Goal: Transaction & Acquisition: Purchase product/service

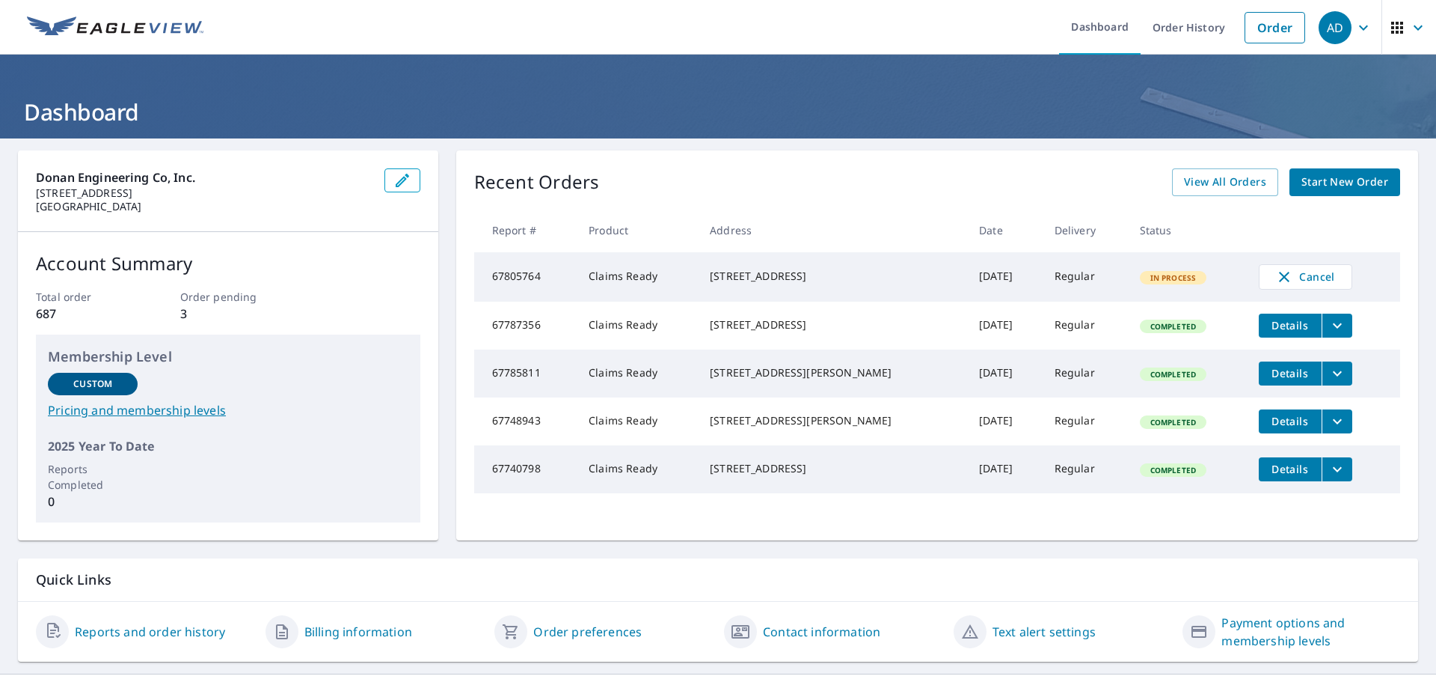
click at [1342, 171] on link "Start New Order" at bounding box center [1345, 182] width 111 height 28
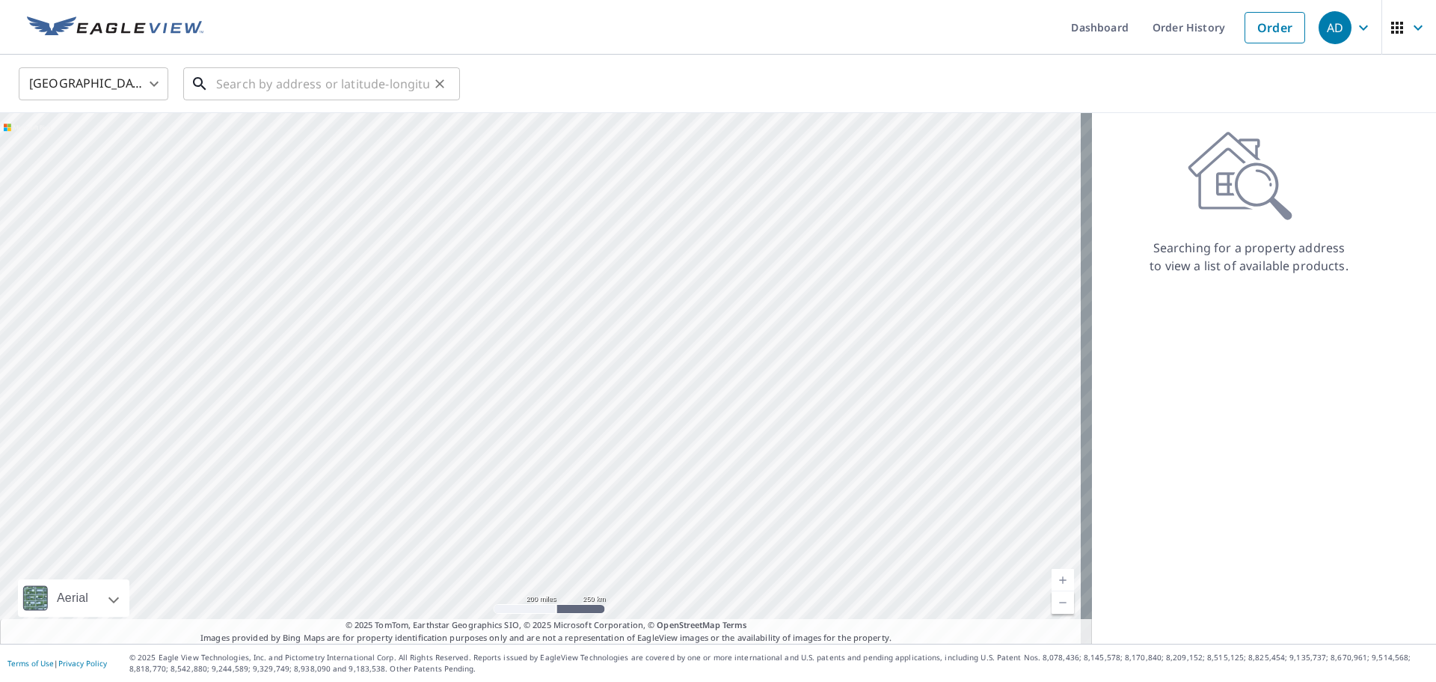
click at [254, 89] on input "text" at bounding box center [322, 84] width 213 height 42
paste input "[STREET_ADDRESS],"
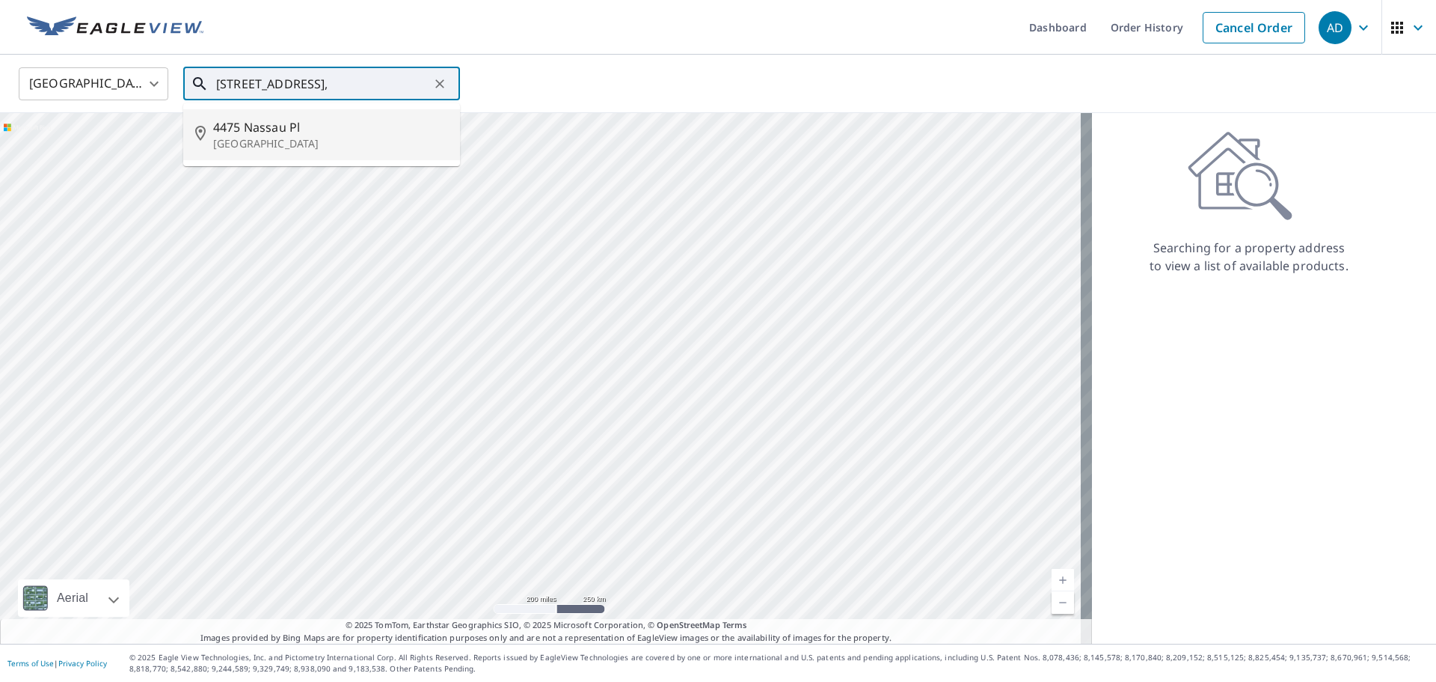
click at [288, 134] on span "4475 Nassau Pl" at bounding box center [330, 127] width 235 height 18
type input "[STREET_ADDRESS]"
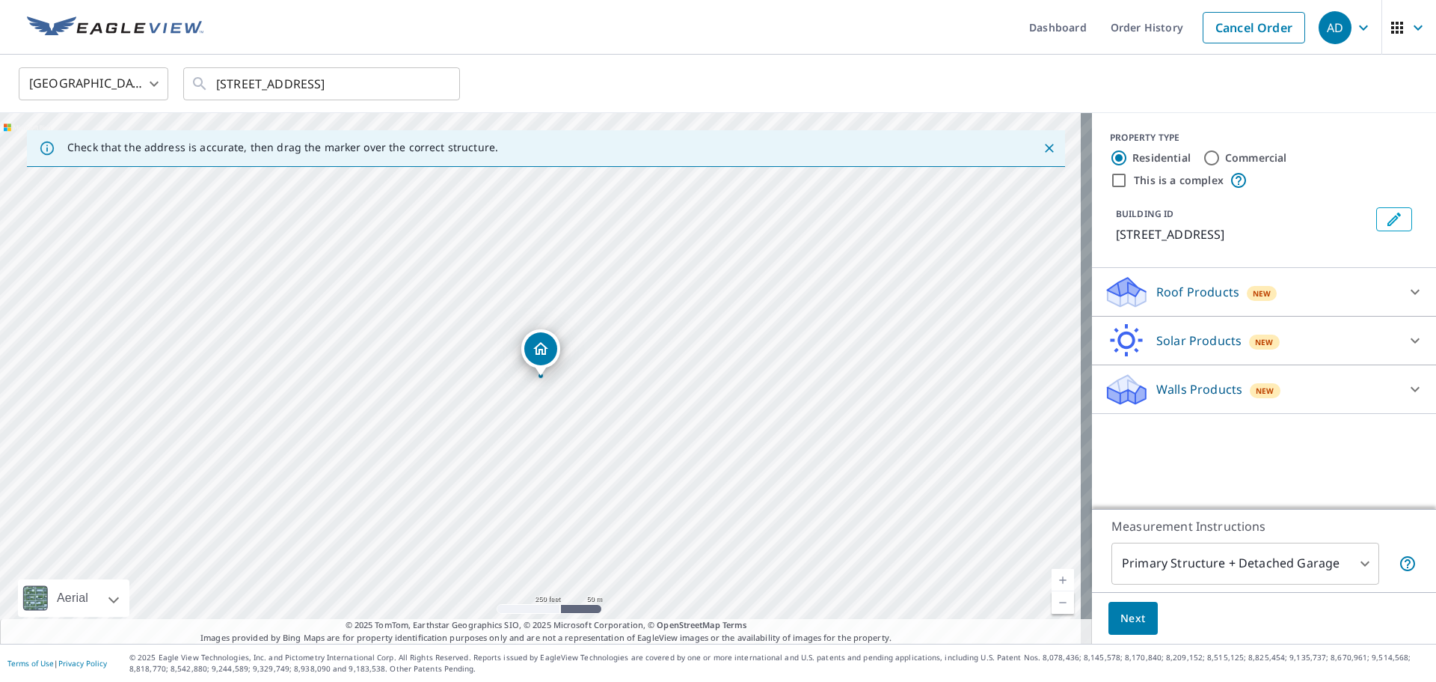
click at [1175, 292] on p "Roof Products" at bounding box center [1198, 292] width 83 height 18
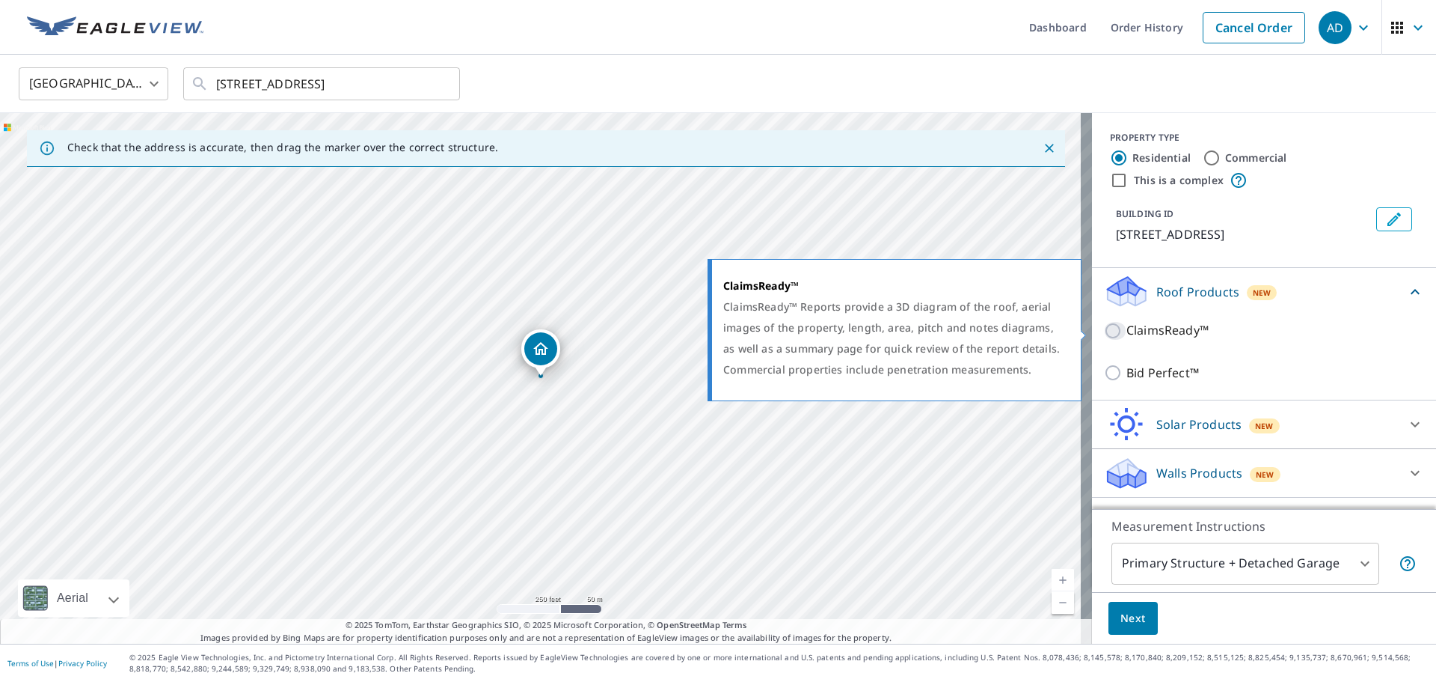
click at [1104, 328] on input "ClaimsReady™" at bounding box center [1115, 331] width 22 height 18
checkbox input "true"
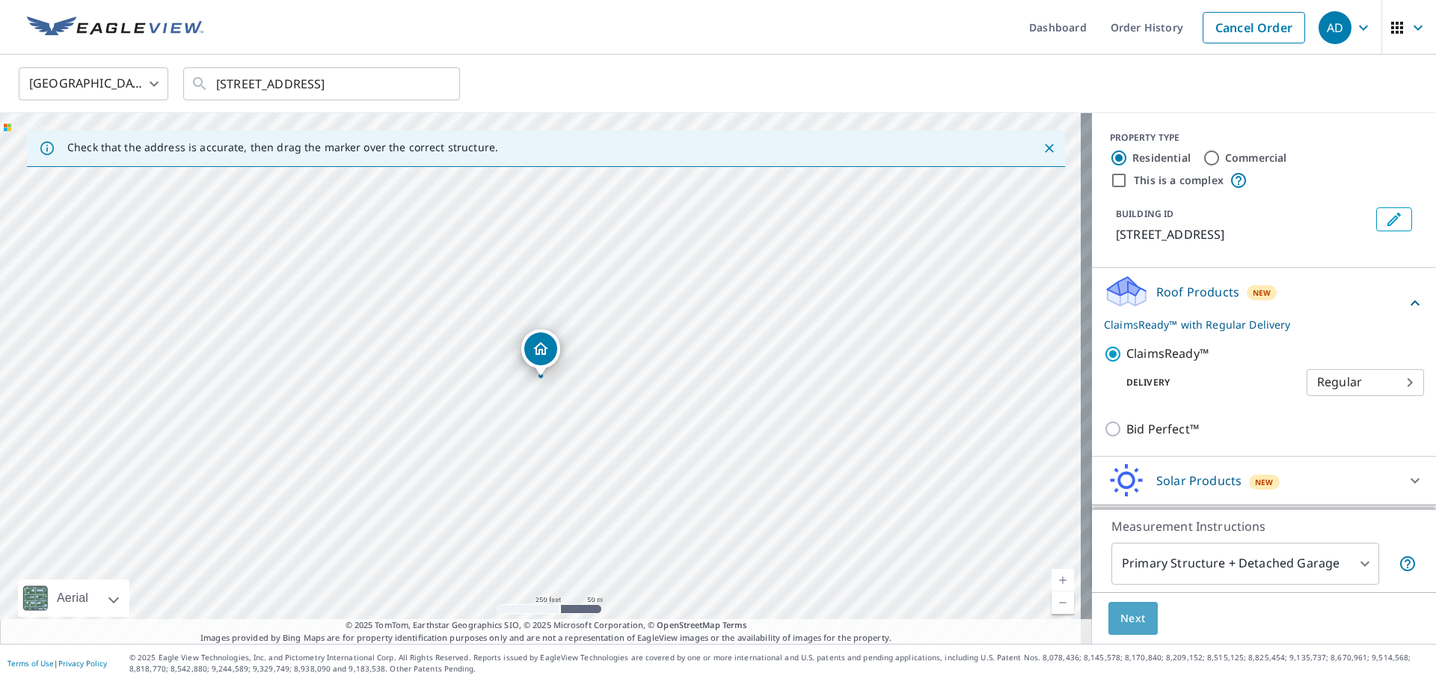
click at [1121, 624] on span "Next" at bounding box center [1133, 618] width 25 height 19
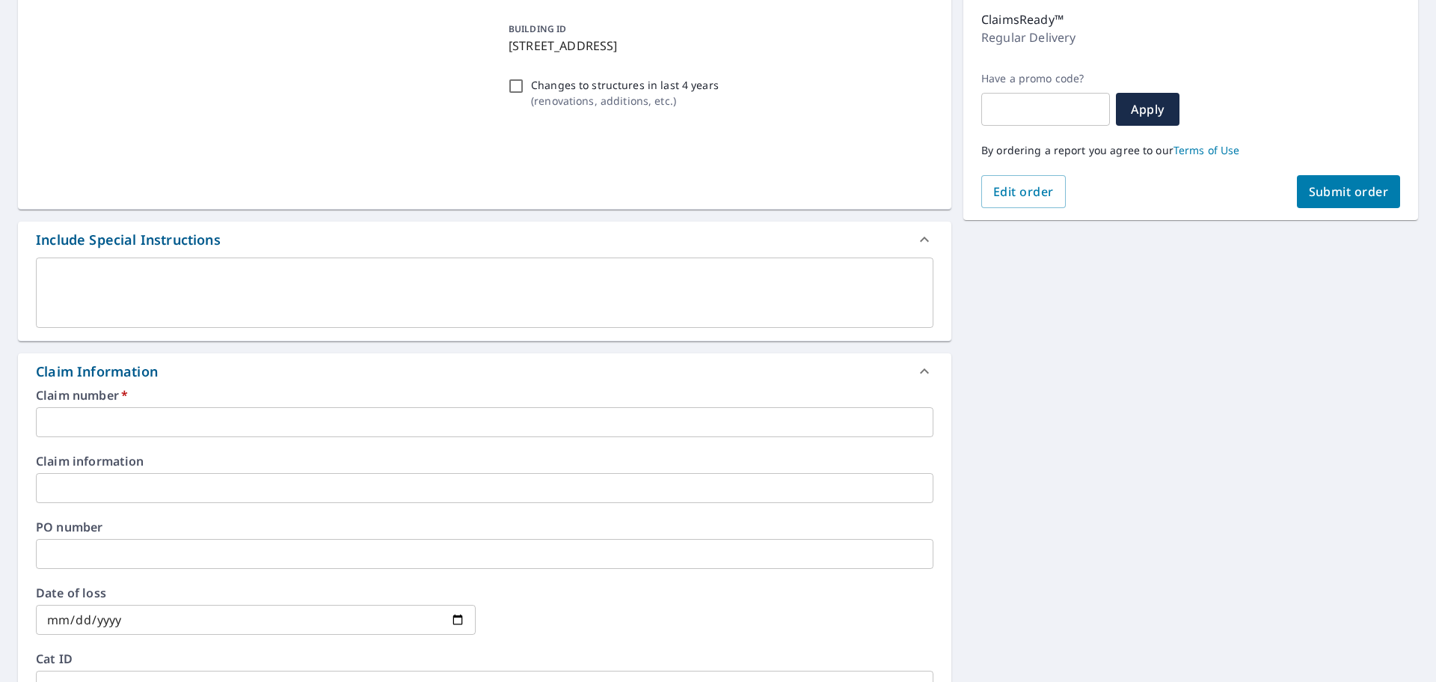
scroll to position [224, 0]
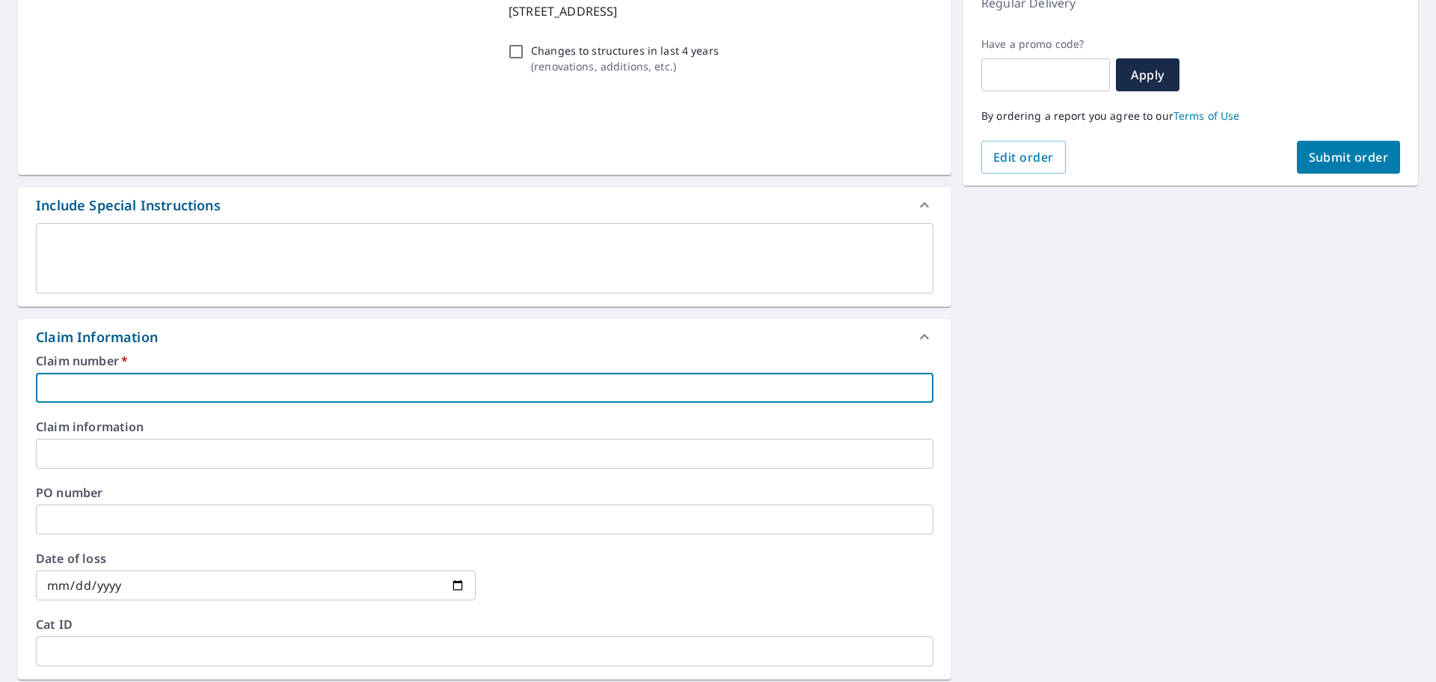
paste input "25-10635517"
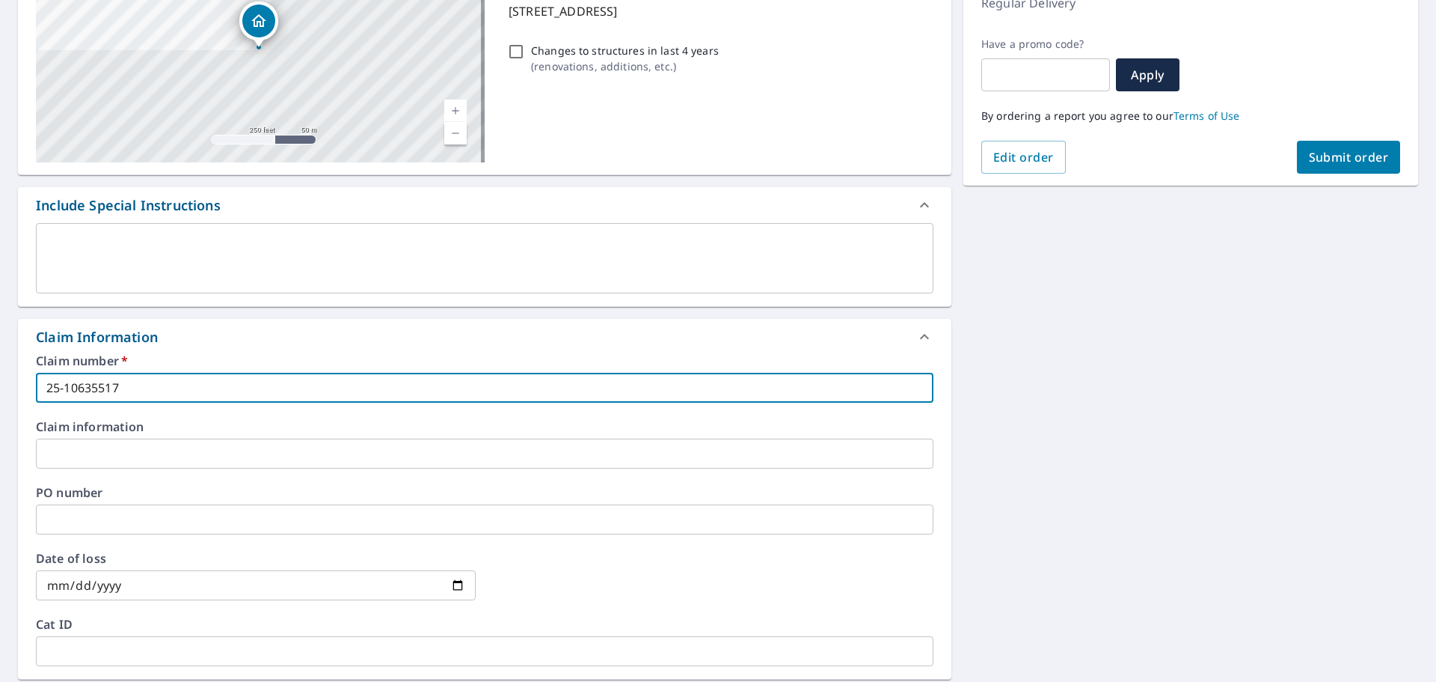
type input "25-10635517"
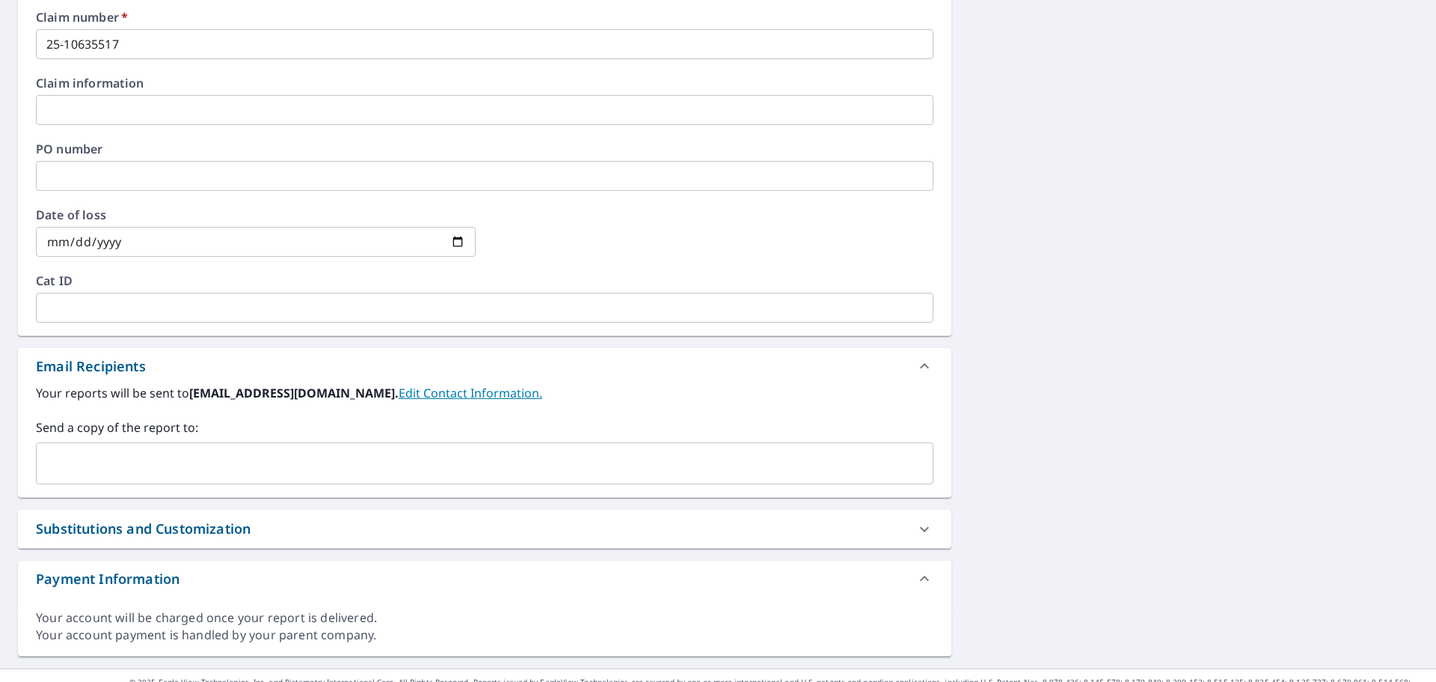
scroll to position [593, 0]
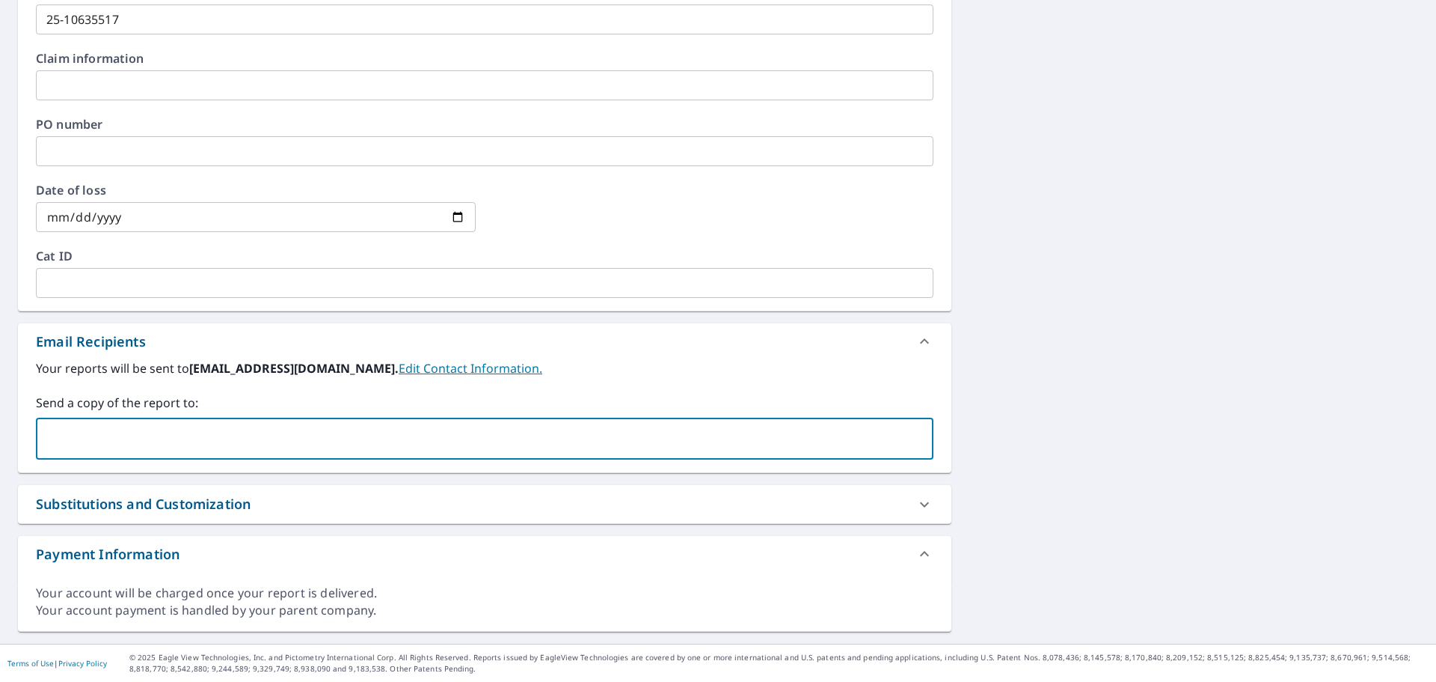
paste input "[EMAIL_ADDRESS][DOMAIN_NAME]"
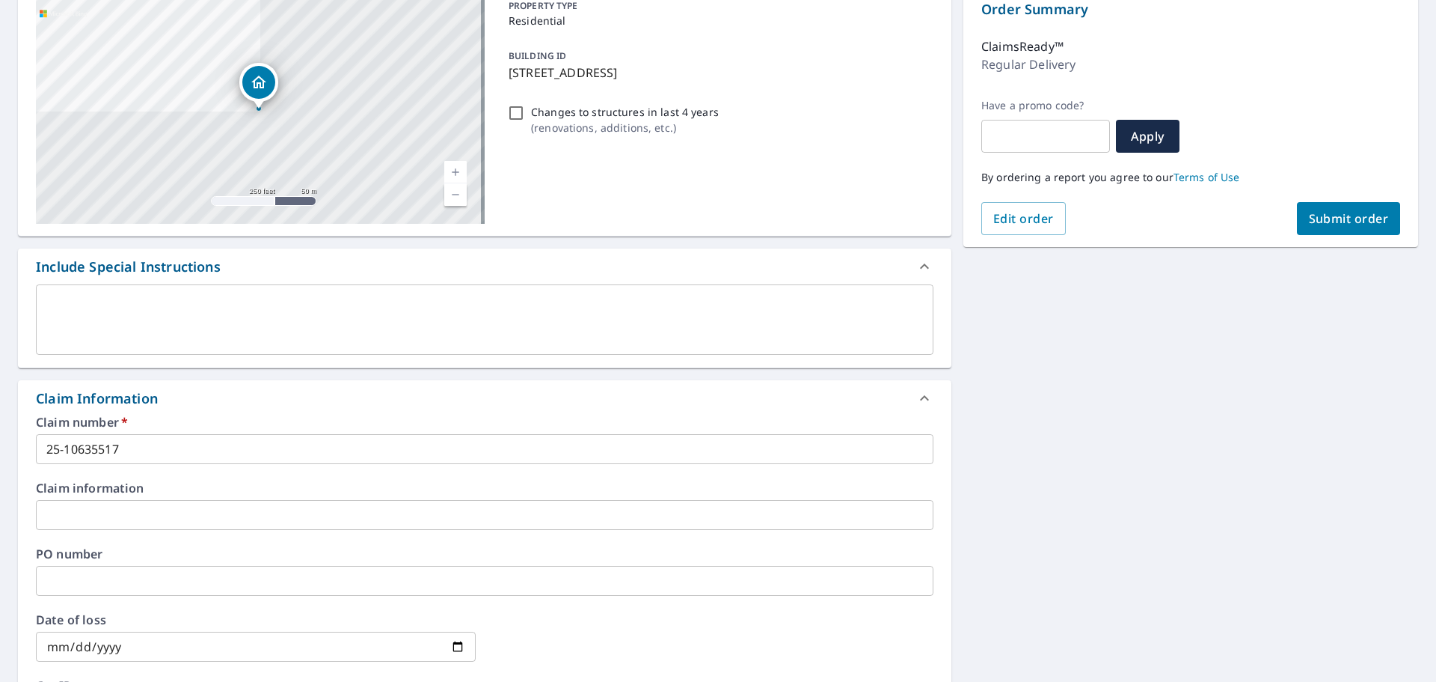
scroll to position [0, 0]
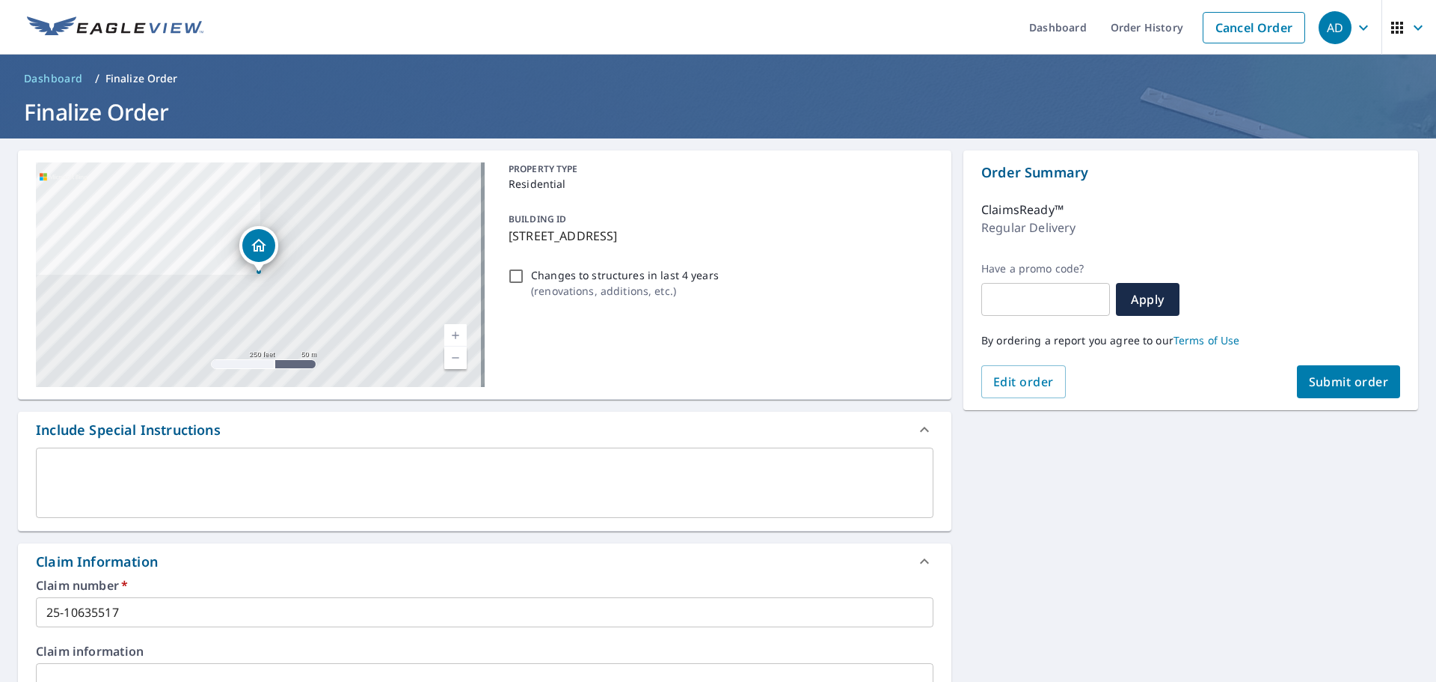
type input "[EMAIL_ADDRESS][DOMAIN_NAME]"
click at [1331, 387] on span "Submit order" at bounding box center [1349, 381] width 80 height 16
